Goal: Information Seeking & Learning: Learn about a topic

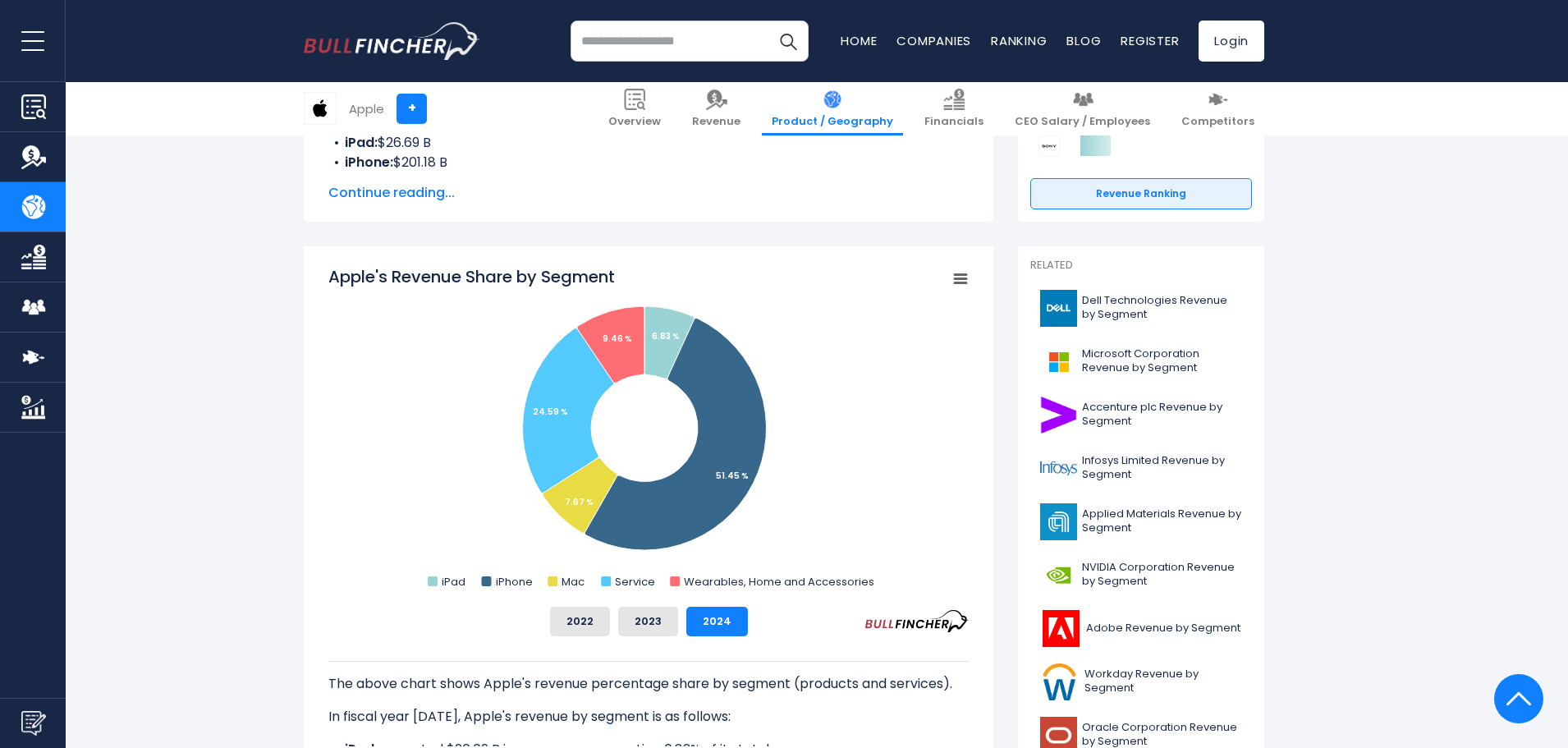
click at [352, 365] on rect "Apple's Revenue Share by Segment" at bounding box center [649, 429] width 641 height 329
click at [641, 624] on button "2023" at bounding box center [648, 622] width 60 height 29
click at [589, 622] on button "2022" at bounding box center [581, 622] width 60 height 29
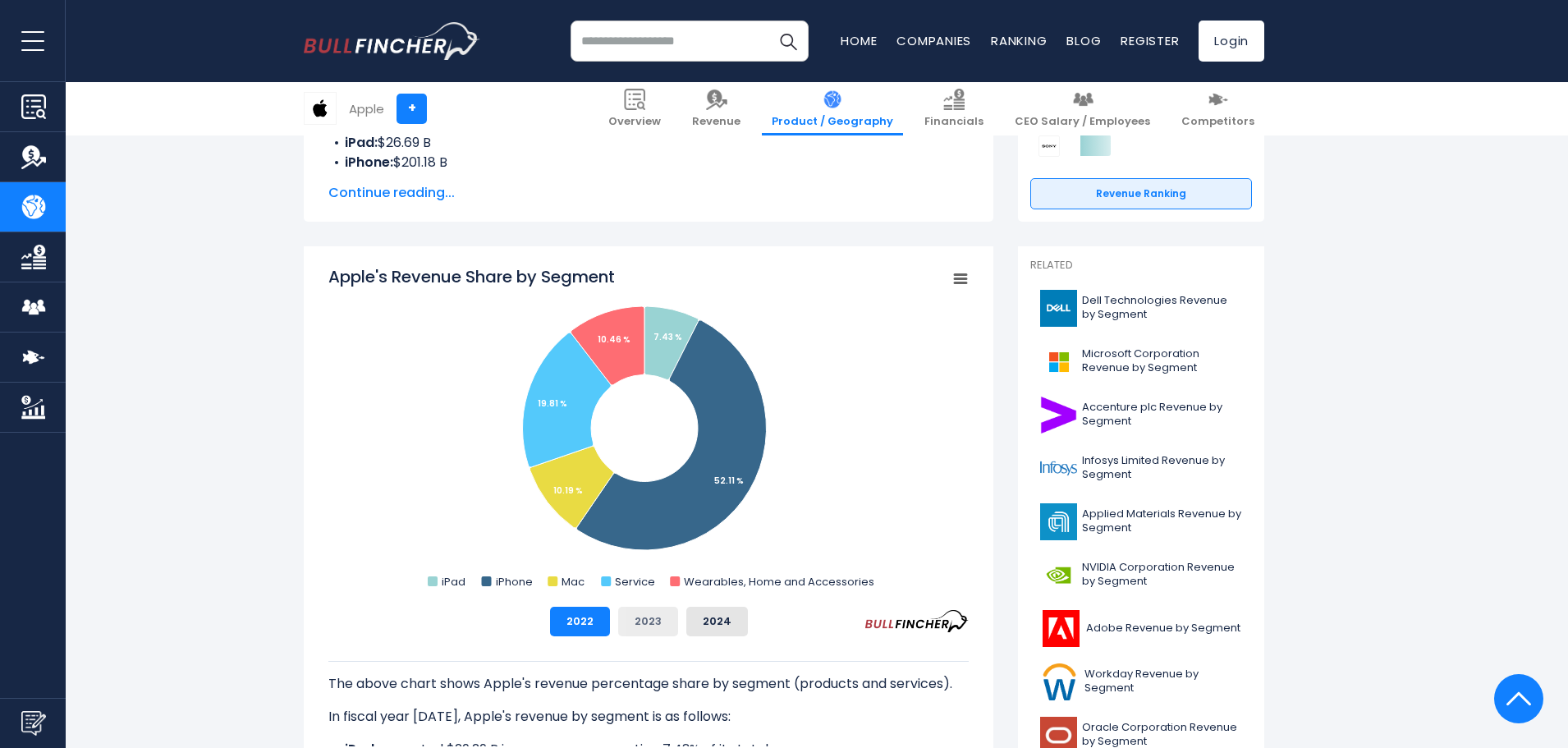
click at [634, 622] on button "2023" at bounding box center [648, 622] width 60 height 29
click at [700, 622] on button "2024" at bounding box center [717, 622] width 62 height 29
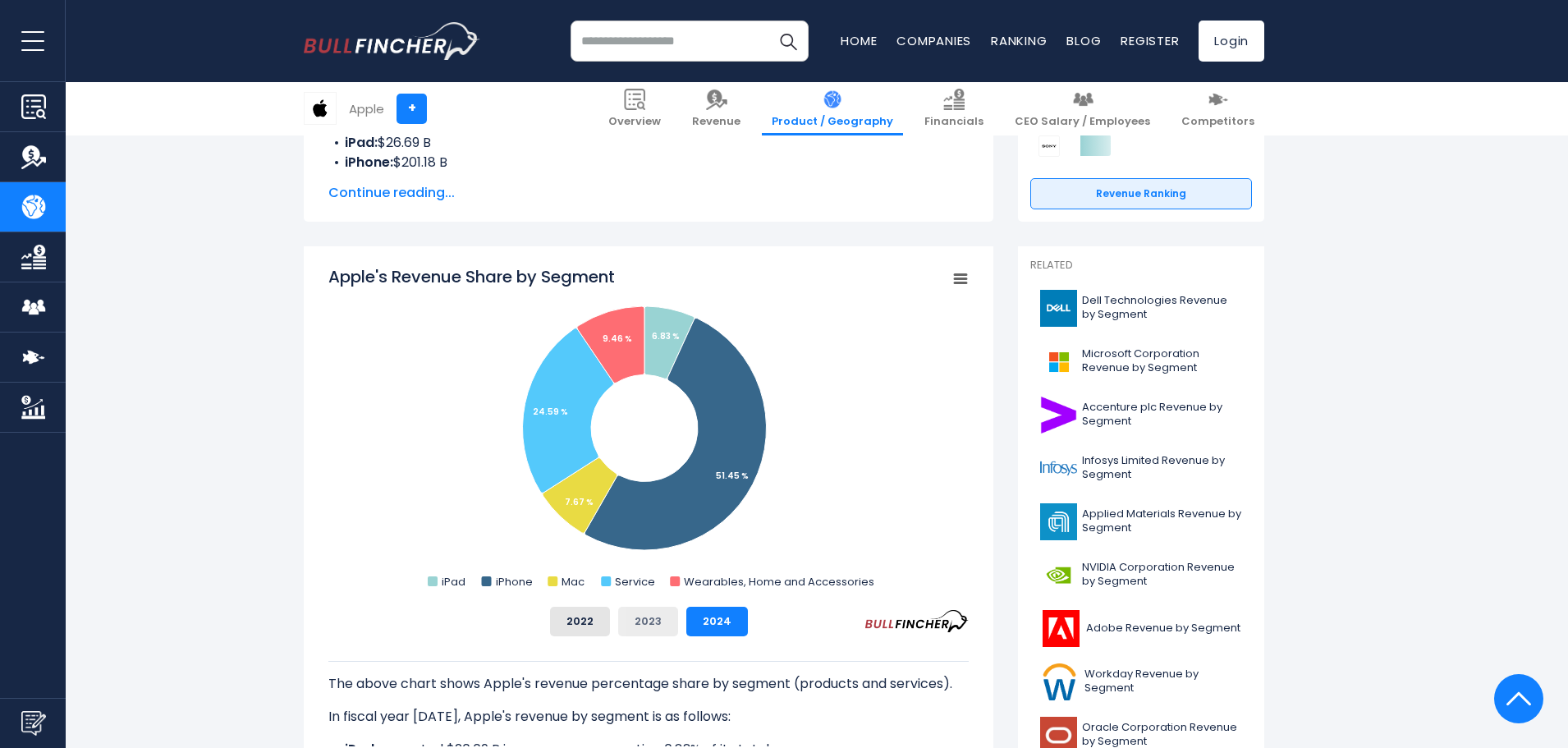
click at [673, 623] on button "2023" at bounding box center [648, 622] width 60 height 29
click at [621, 624] on button "2023" at bounding box center [648, 622] width 60 height 29
click at [584, 624] on button "2022" at bounding box center [581, 622] width 60 height 29
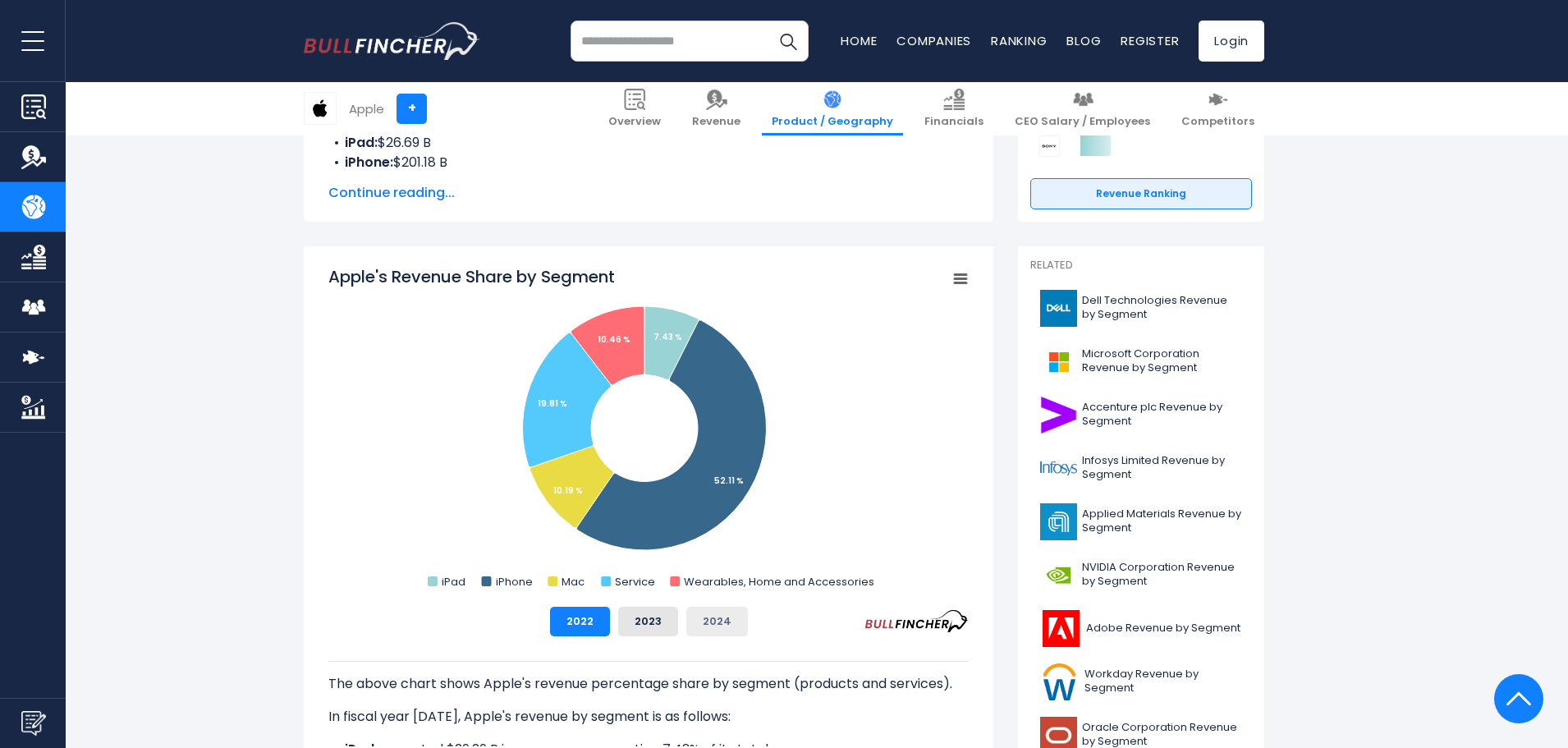
click at [711, 626] on button "2024" at bounding box center [717, 622] width 62 height 29
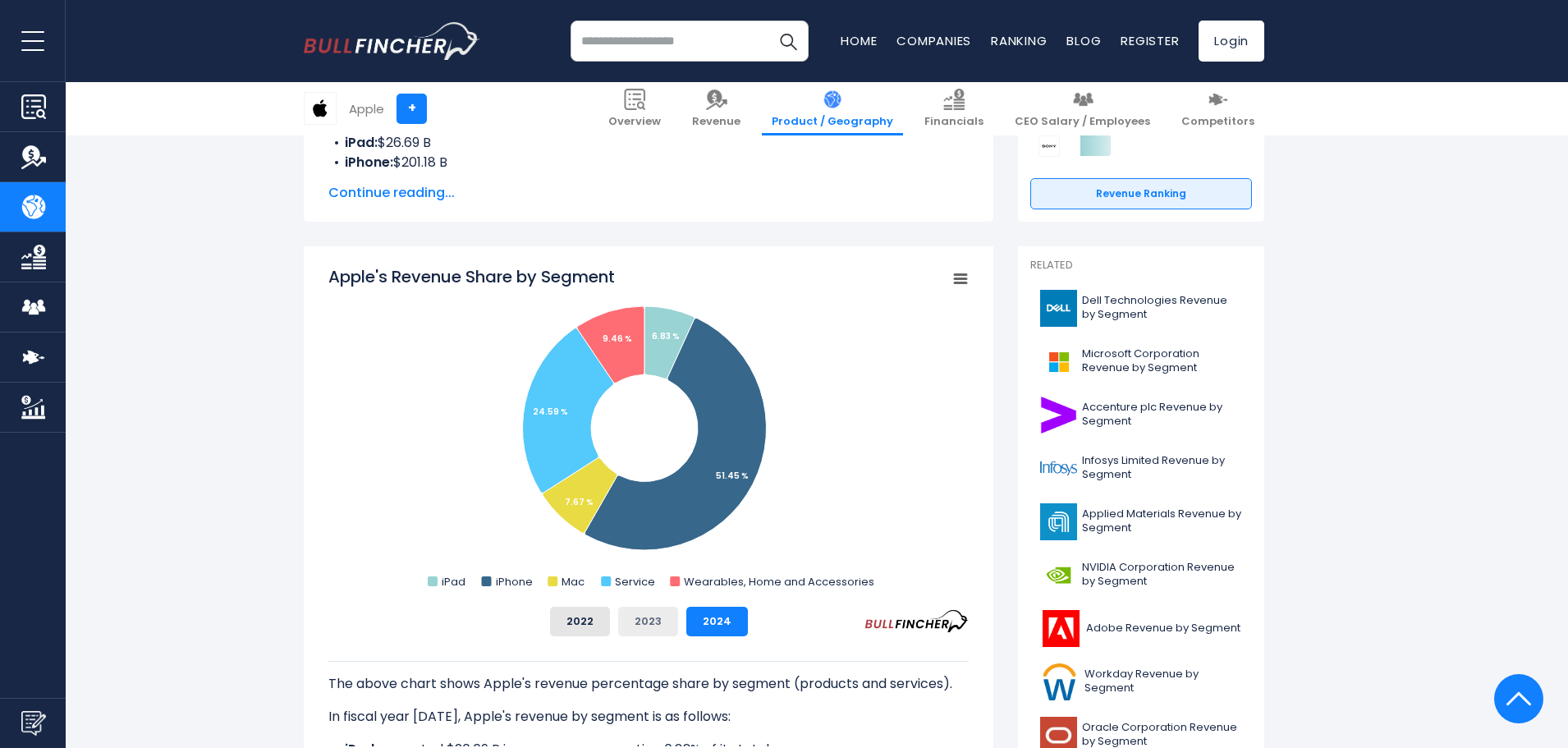
click at [664, 629] on button "2023" at bounding box center [648, 622] width 60 height 29
click at [584, 624] on button "2022" at bounding box center [581, 622] width 60 height 29
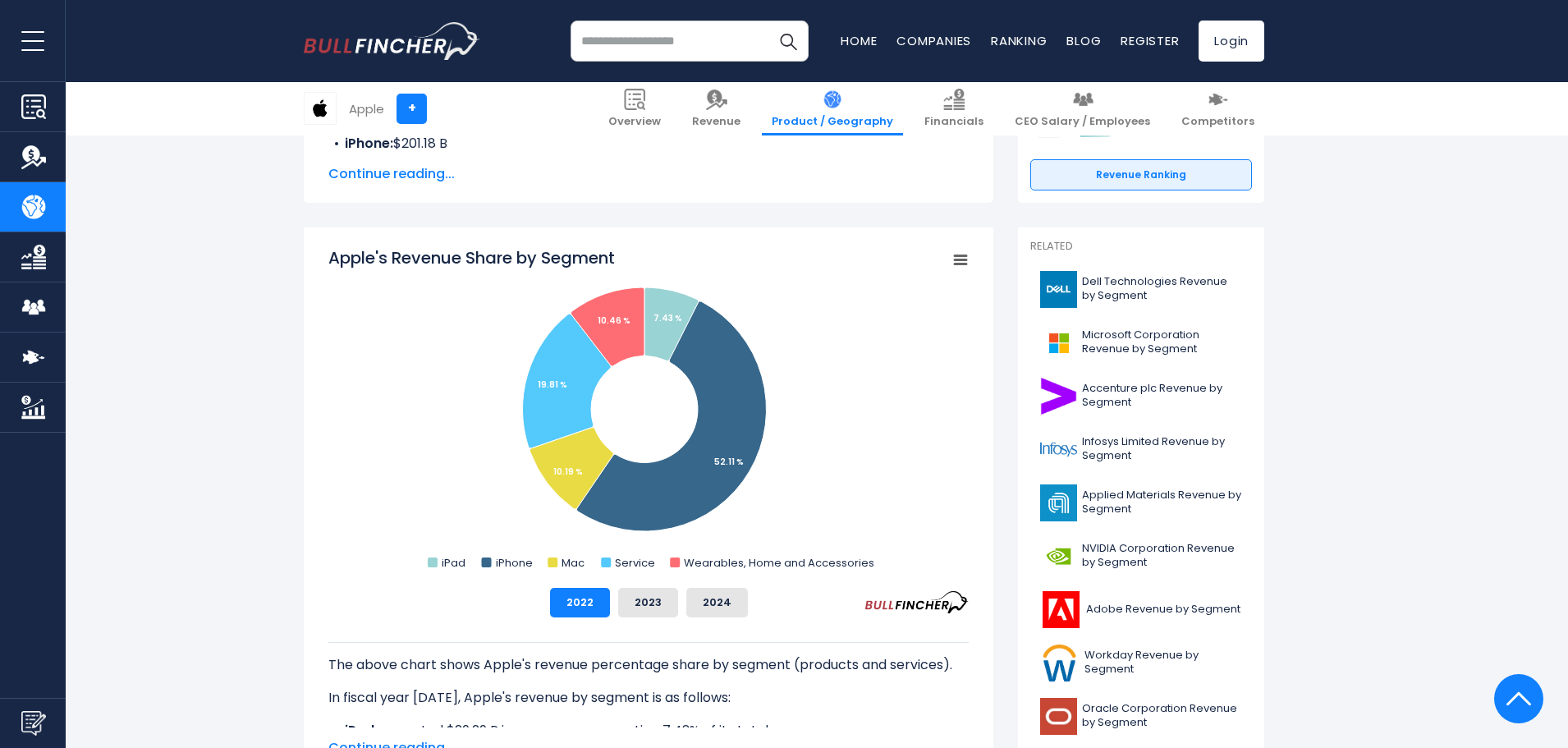
scroll to position [329, 0]
